Goal: Information Seeking & Learning: Learn about a topic

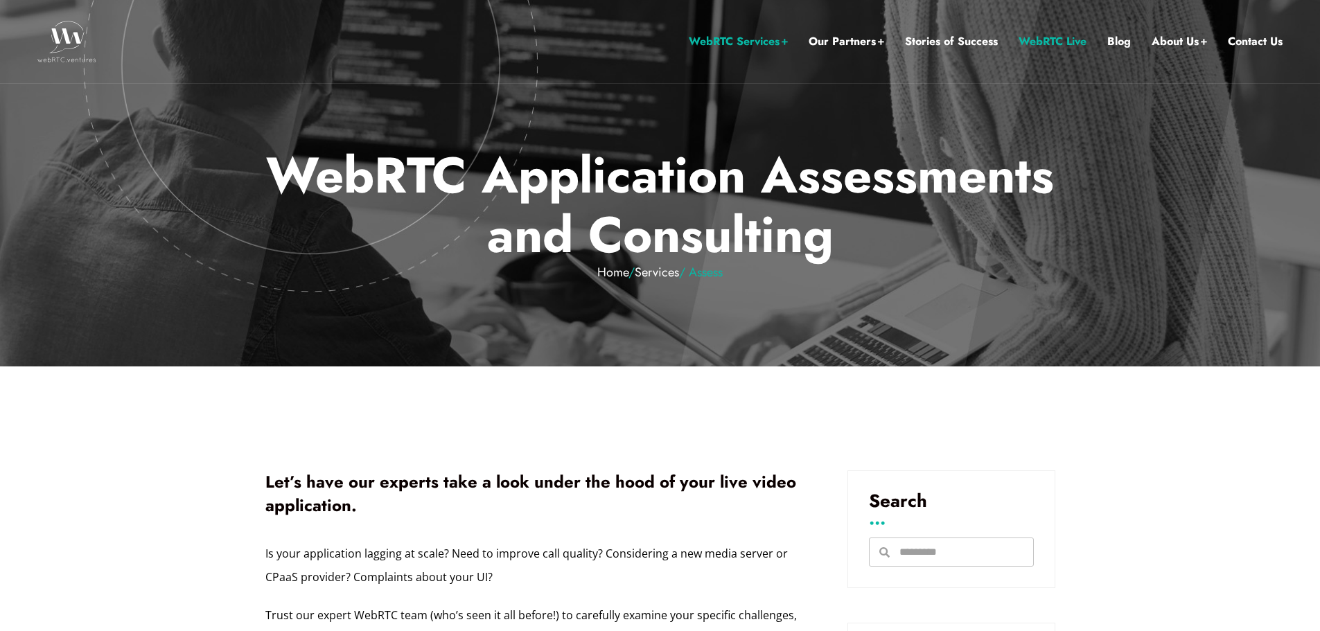
click at [1052, 39] on link "WebRTC Live" at bounding box center [1053, 42] width 68 height 18
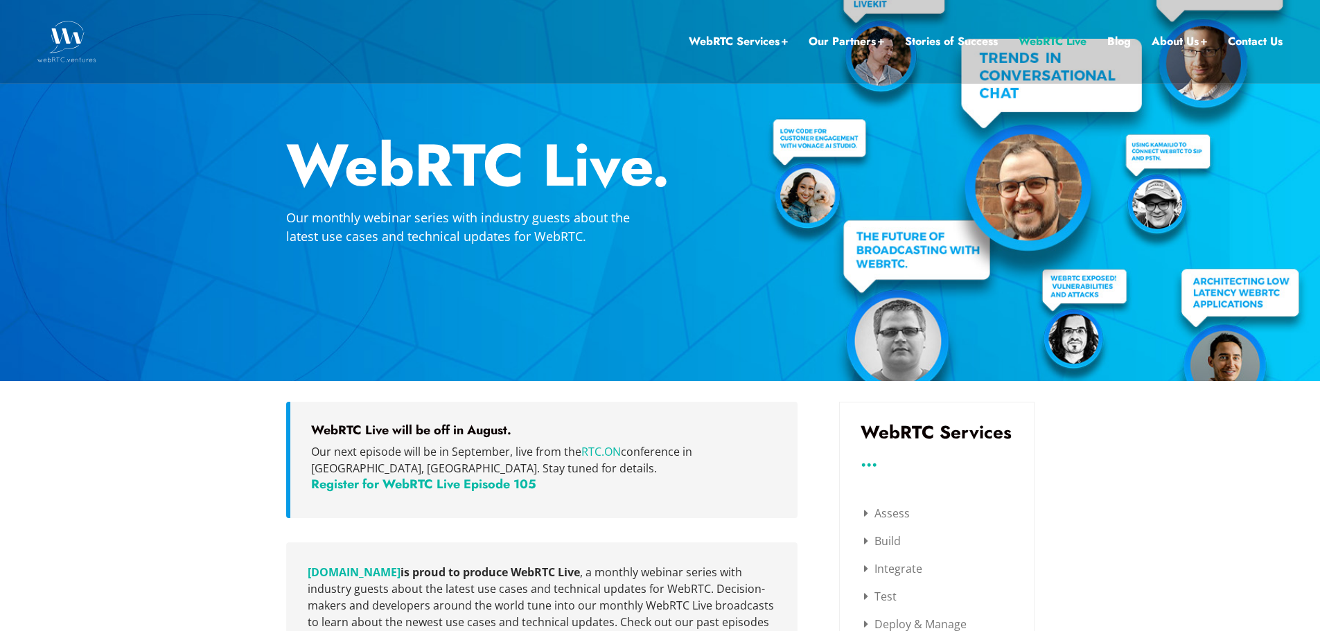
click at [677, 211] on div "WebRTC Live. Our monthly webinar series with industry guests about the latest u…" at bounding box center [660, 191] width 790 height 152
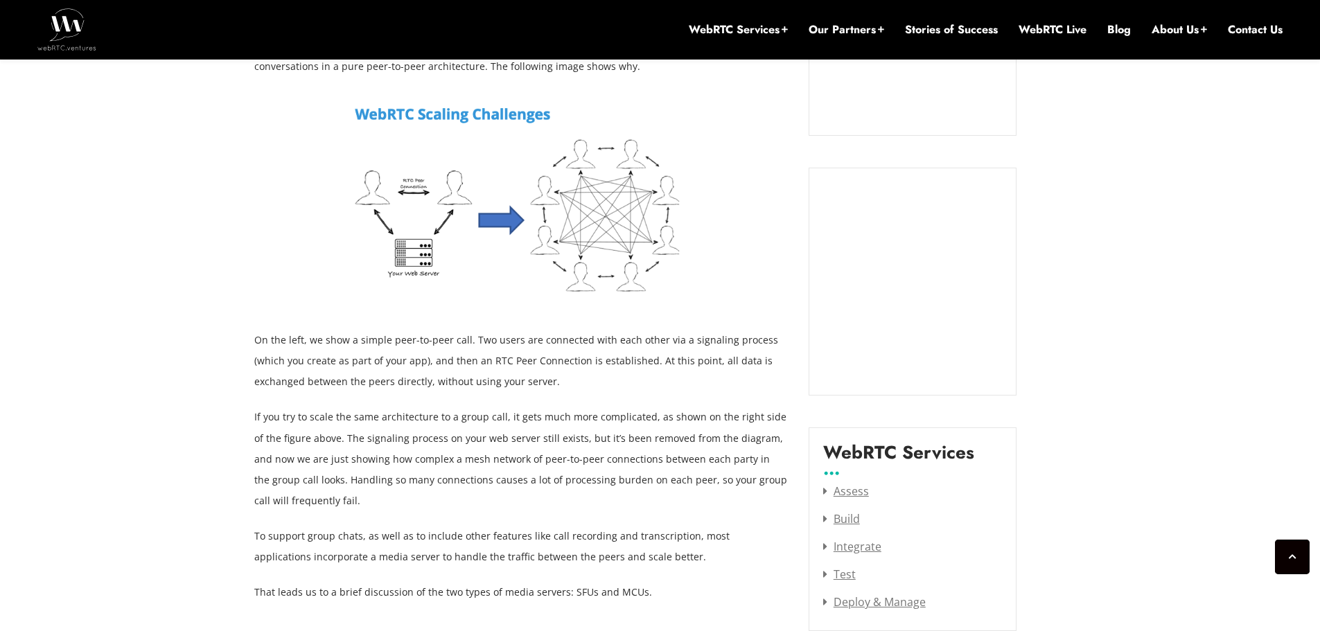
scroll to position [1261, 0]
